Goal: Navigation & Orientation: Find specific page/section

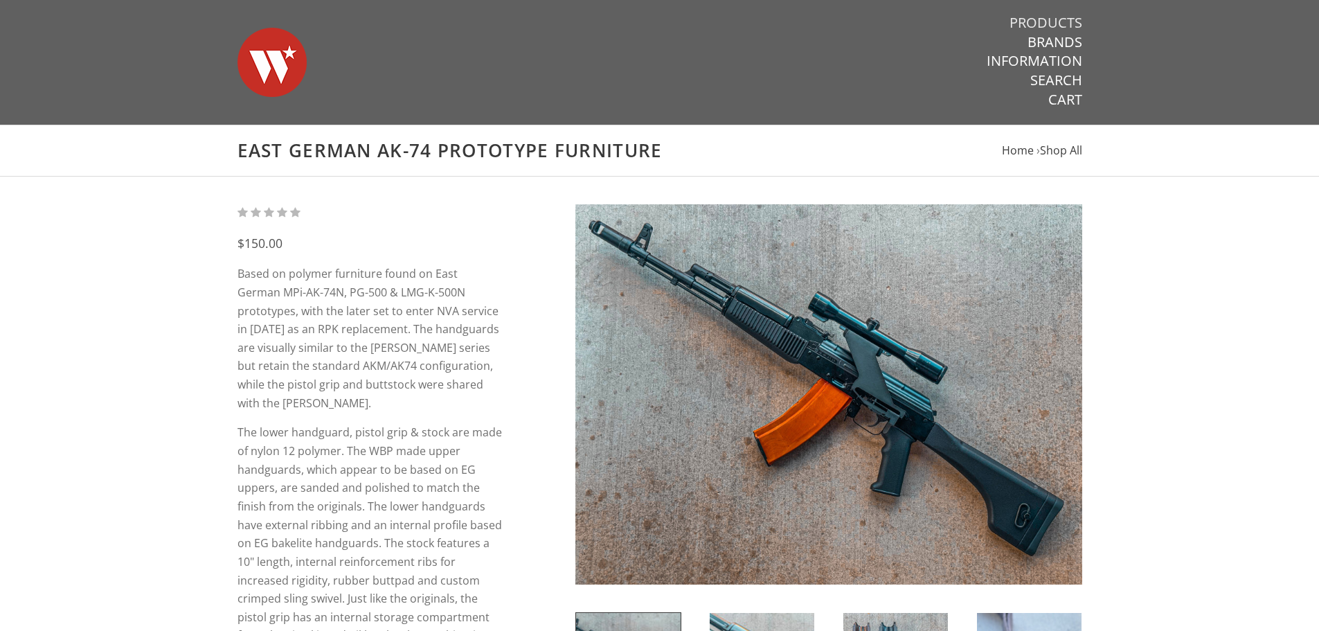
drag, startPoint x: 1037, startPoint y: 21, endPoint x: 1028, endPoint y: 21, distance: 9.0
click at [1062, 22] on link "Products" at bounding box center [1046, 23] width 73 height 18
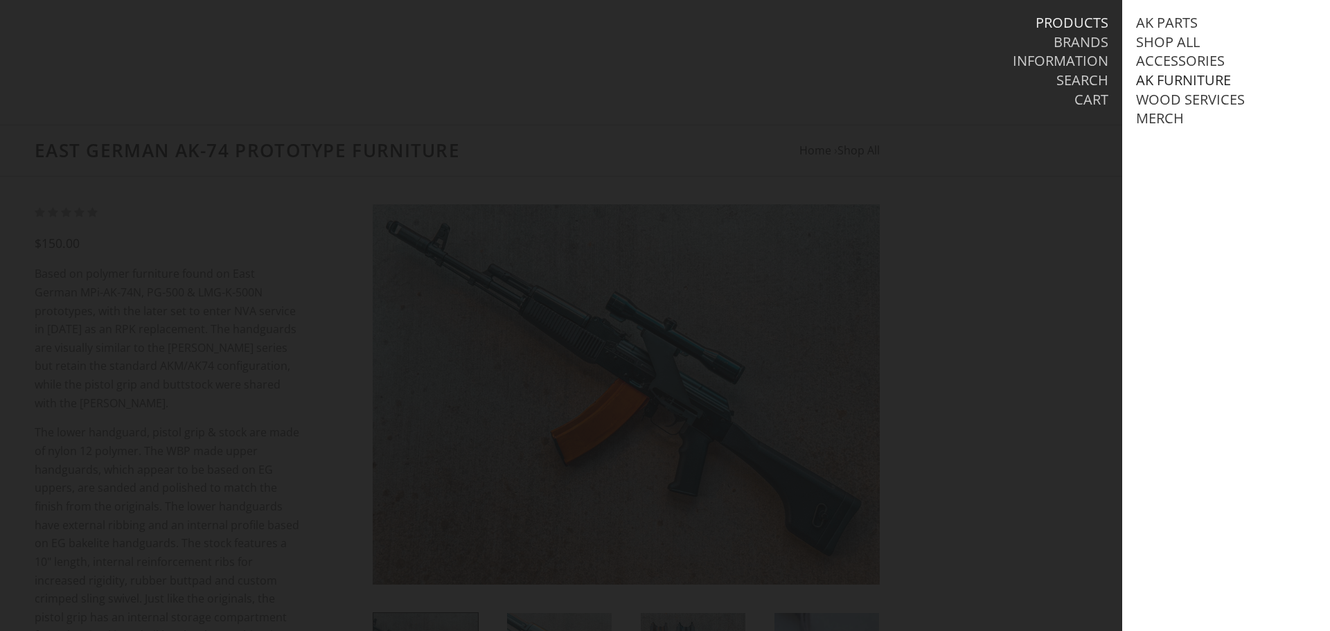
click at [1193, 79] on link "AK Furniture" at bounding box center [1183, 80] width 95 height 18
click at [1213, 100] on link "View all AK Furniture" at bounding box center [1228, 100] width 157 height 18
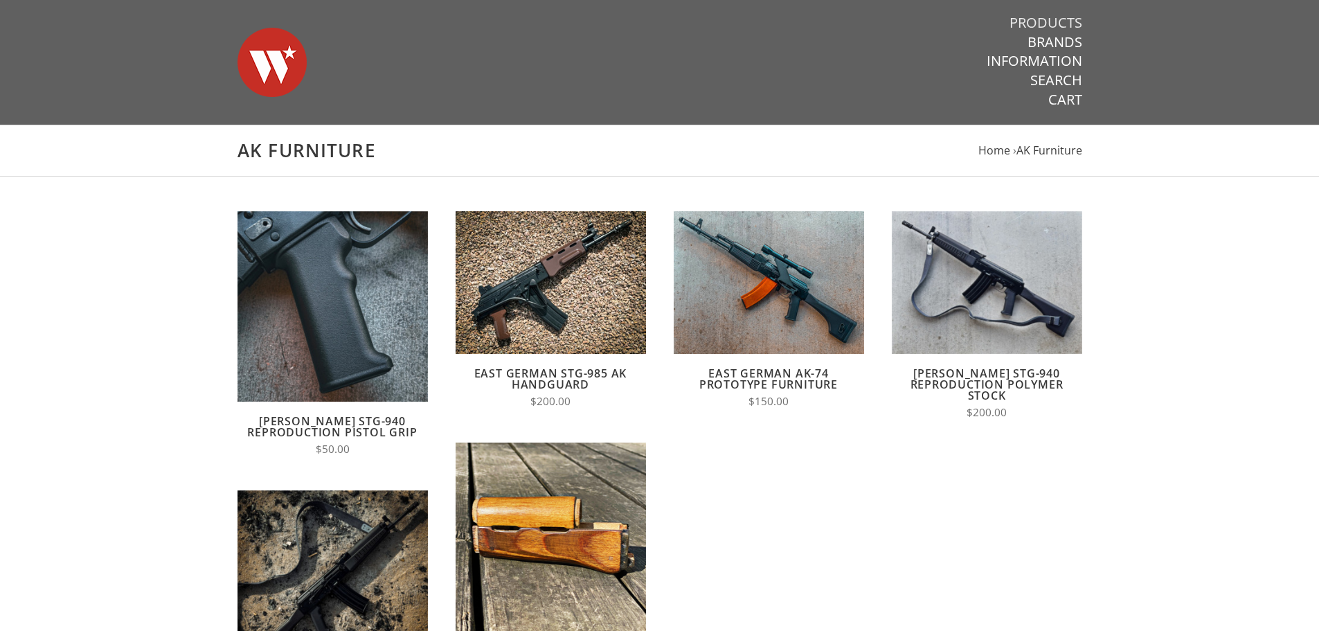
click at [1048, 23] on link "Products" at bounding box center [1046, 23] width 73 height 18
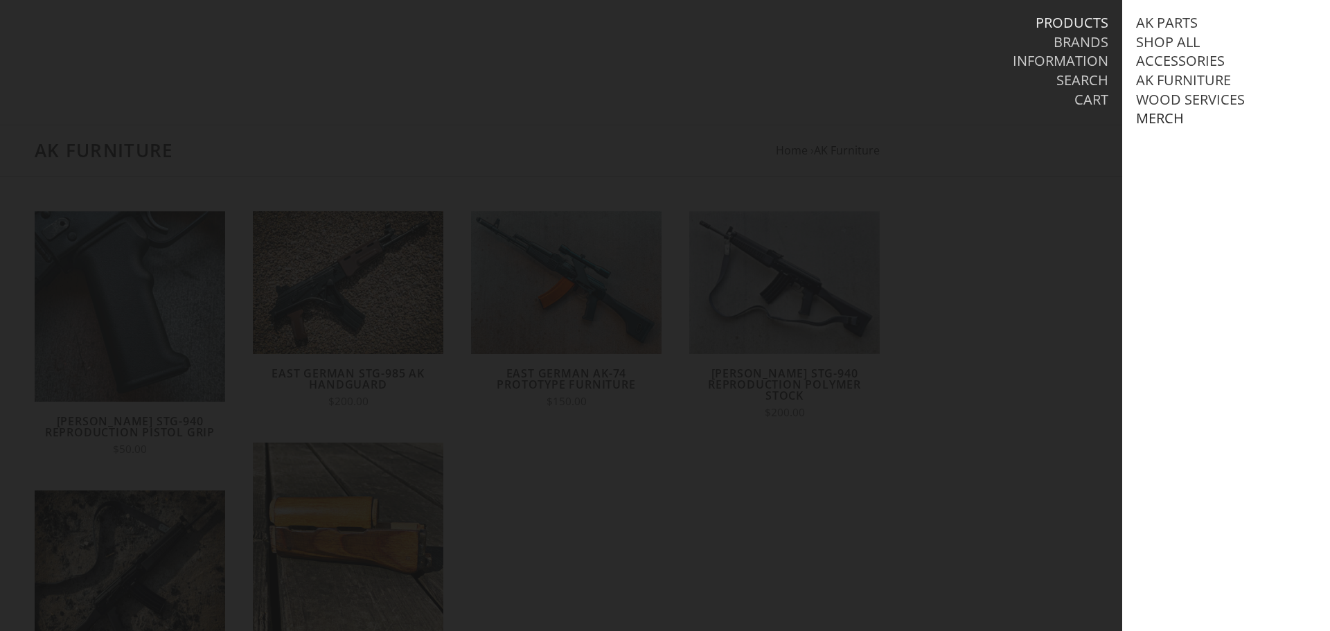
click at [1169, 122] on link "Merch" at bounding box center [1160, 118] width 48 height 18
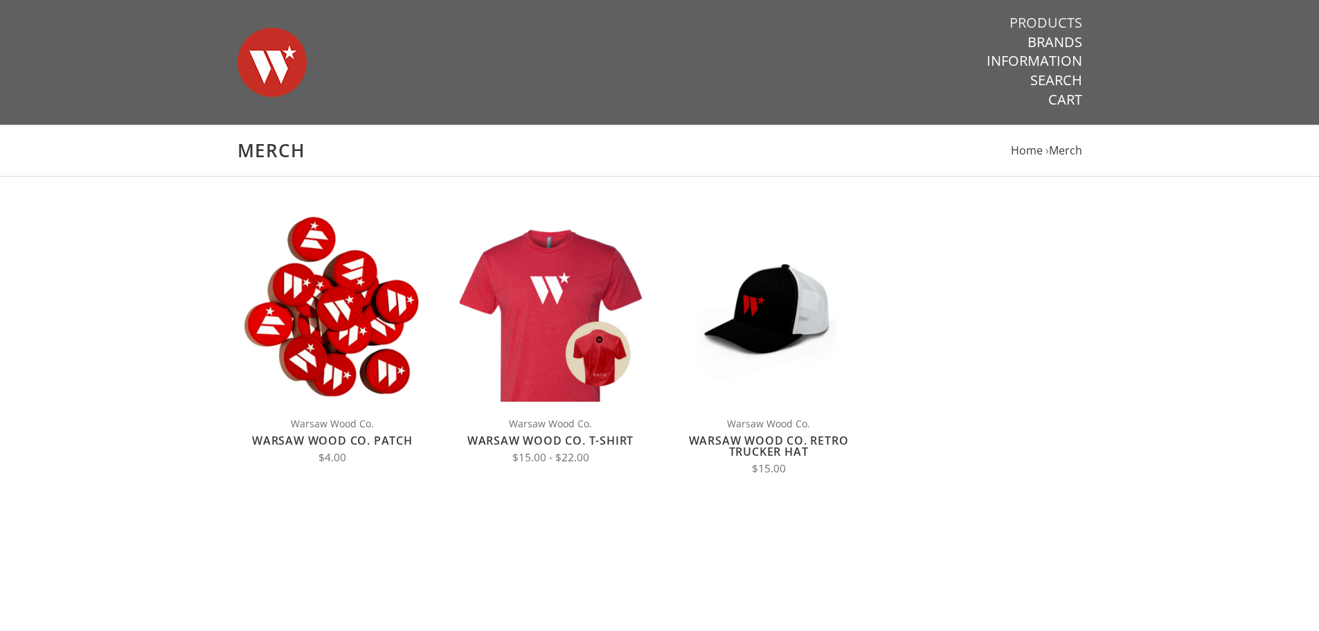
click at [1068, 17] on link "Products" at bounding box center [1046, 23] width 73 height 18
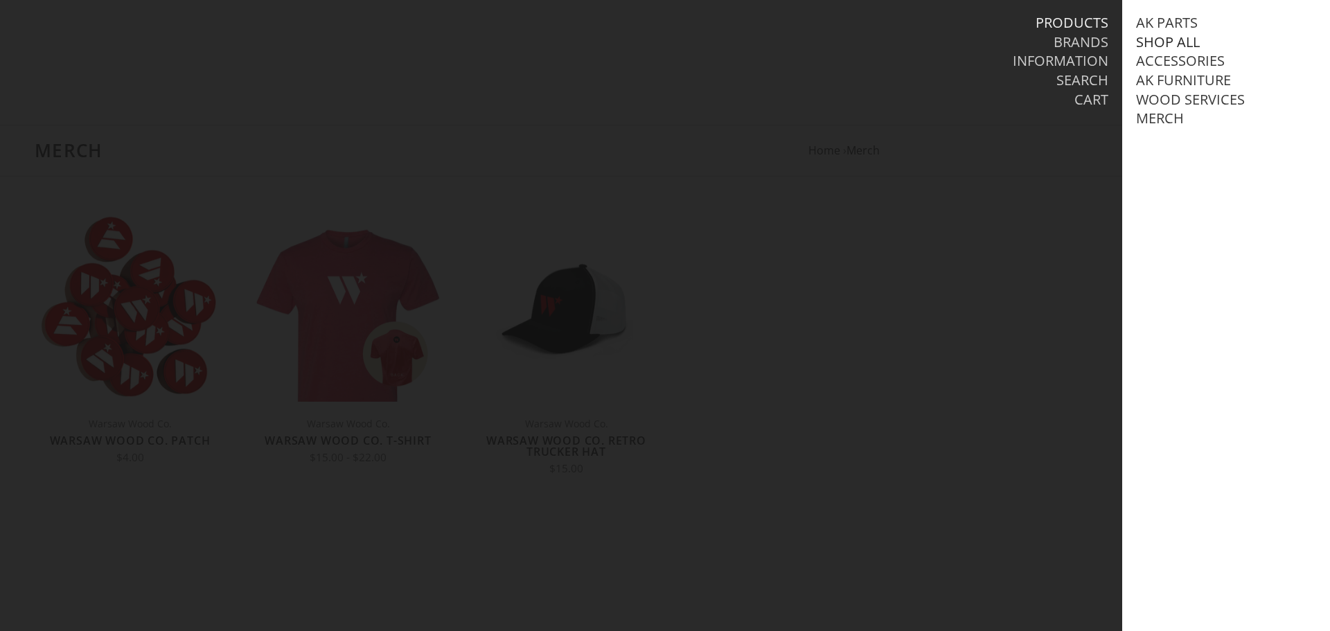
click at [1186, 39] on link "Shop All" at bounding box center [1168, 42] width 64 height 18
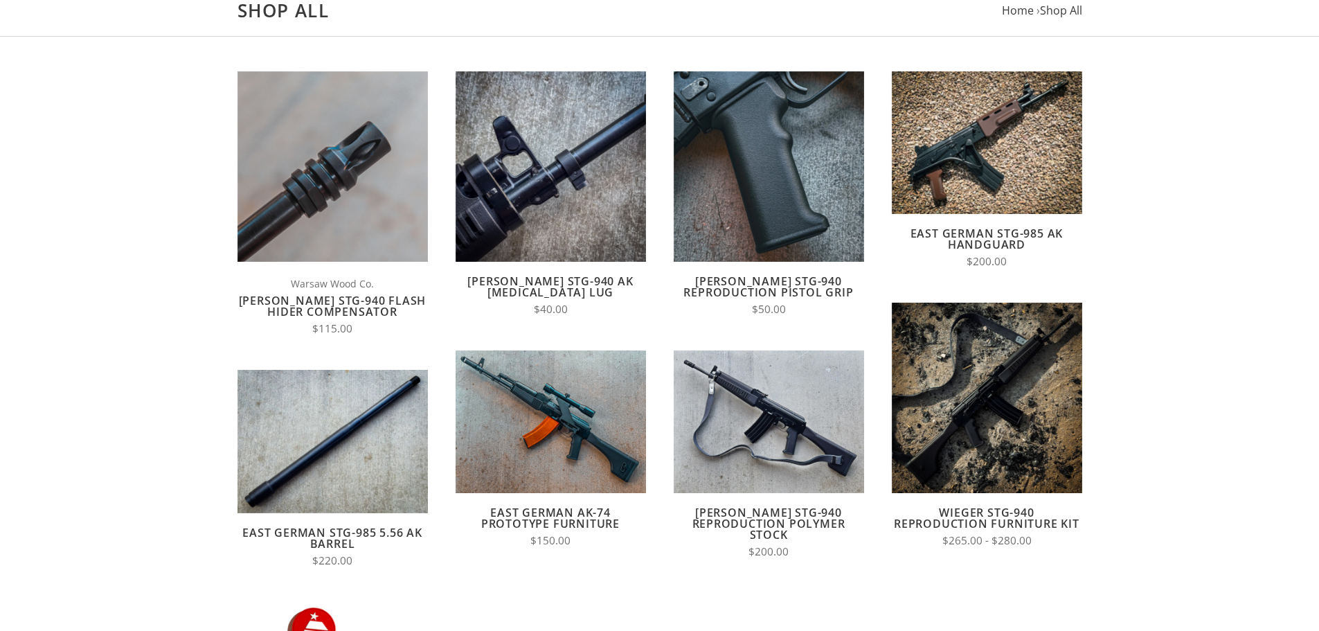
scroll to position [139, 0]
